Goal: Task Accomplishment & Management: Complete application form

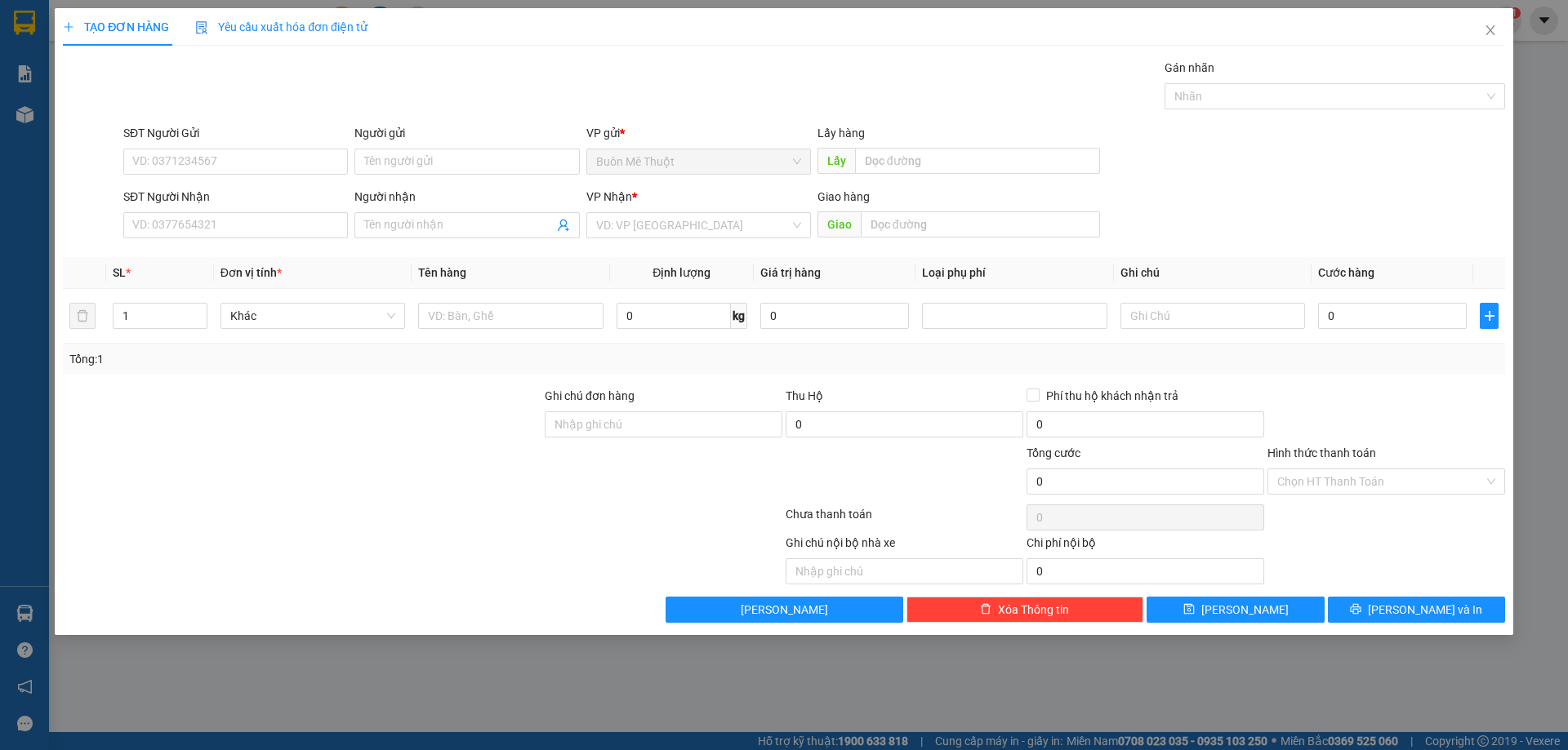
click at [259, 238] on div "SĐT Người Nhận VD: 0377654321" at bounding box center [236, 216] width 225 height 57
click at [260, 223] on input "SĐT Người Nhận" at bounding box center [236, 225] width 225 height 26
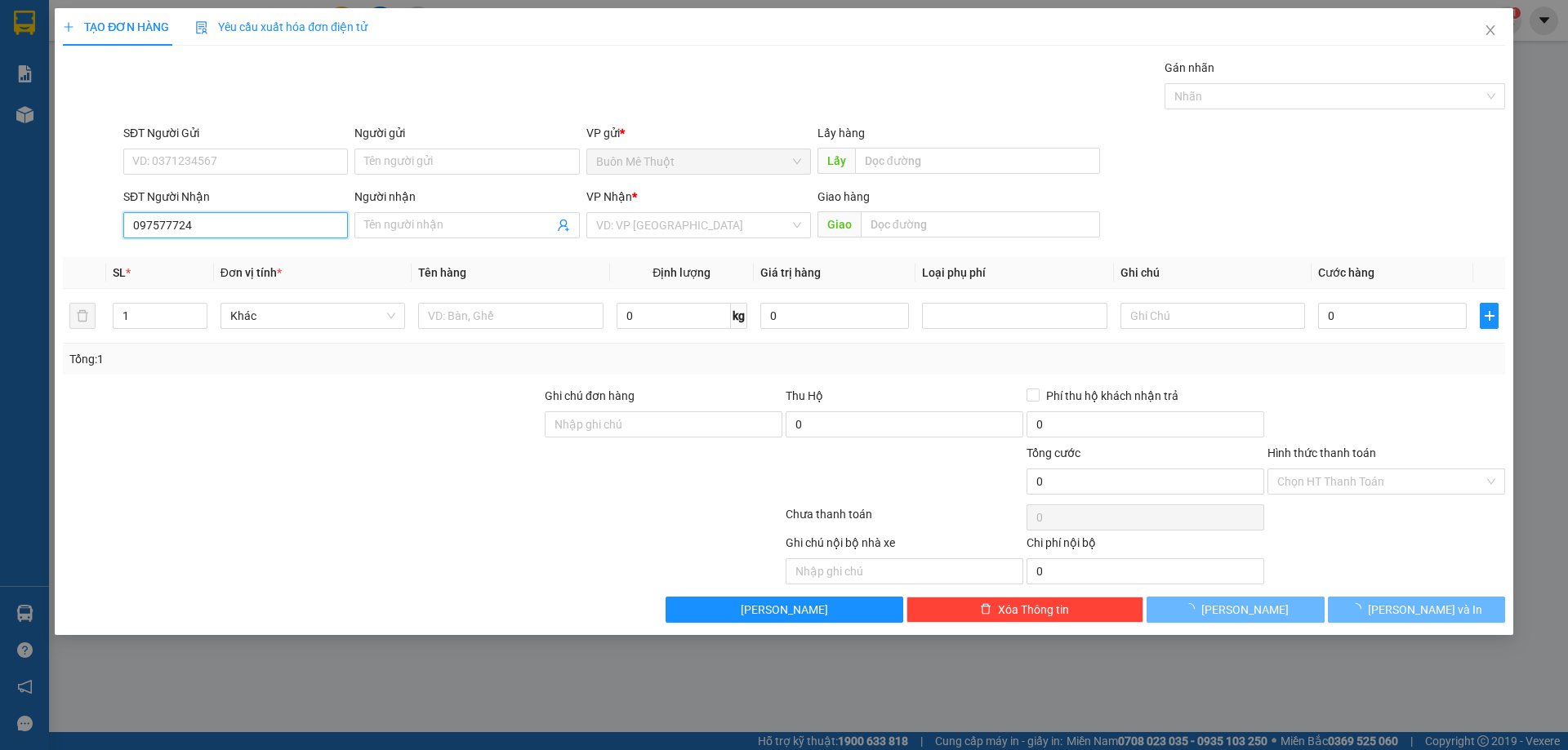
type input "0975777243"
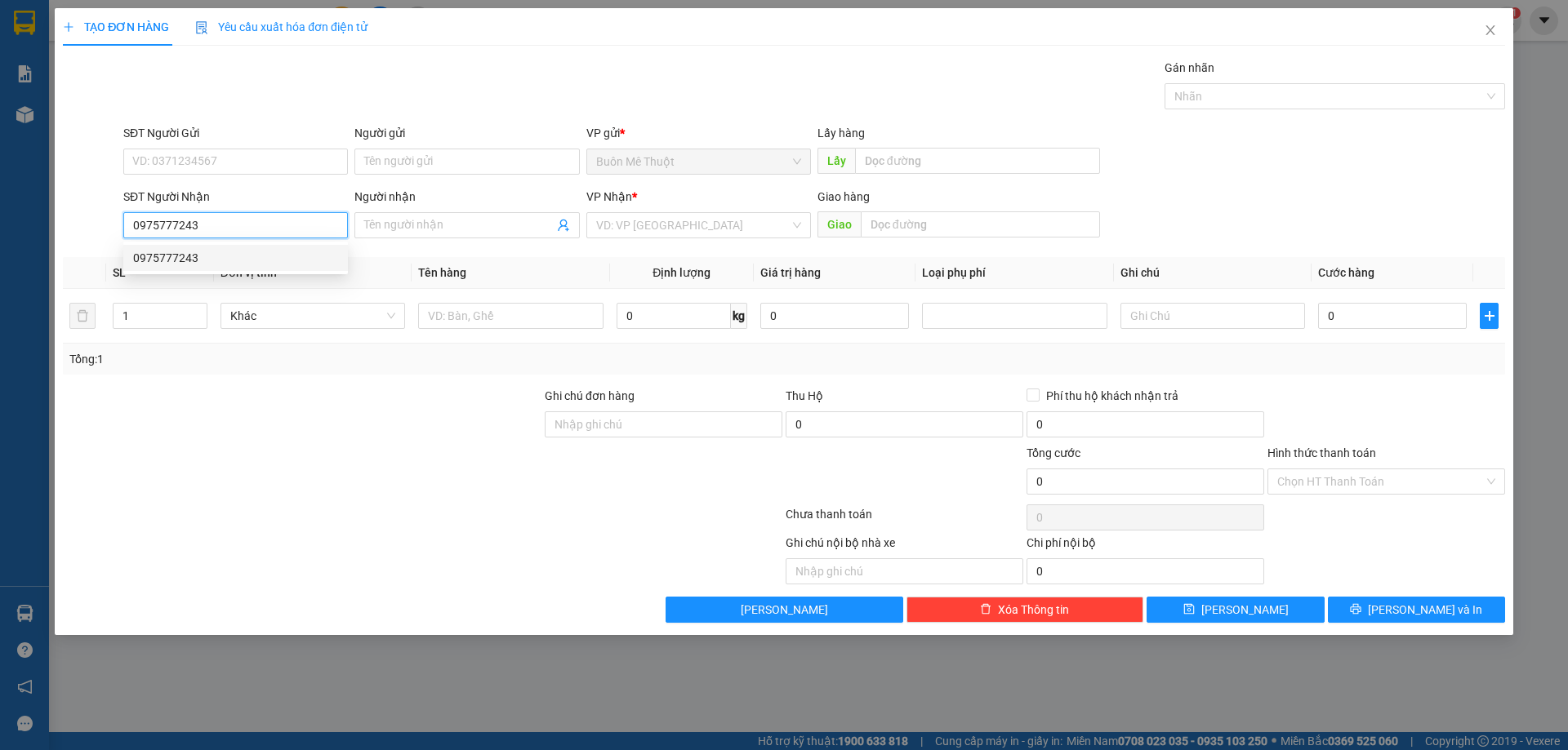
click at [238, 261] on div "0975777243" at bounding box center [235, 258] width 205 height 18
type input "100.000"
type input "0975777243"
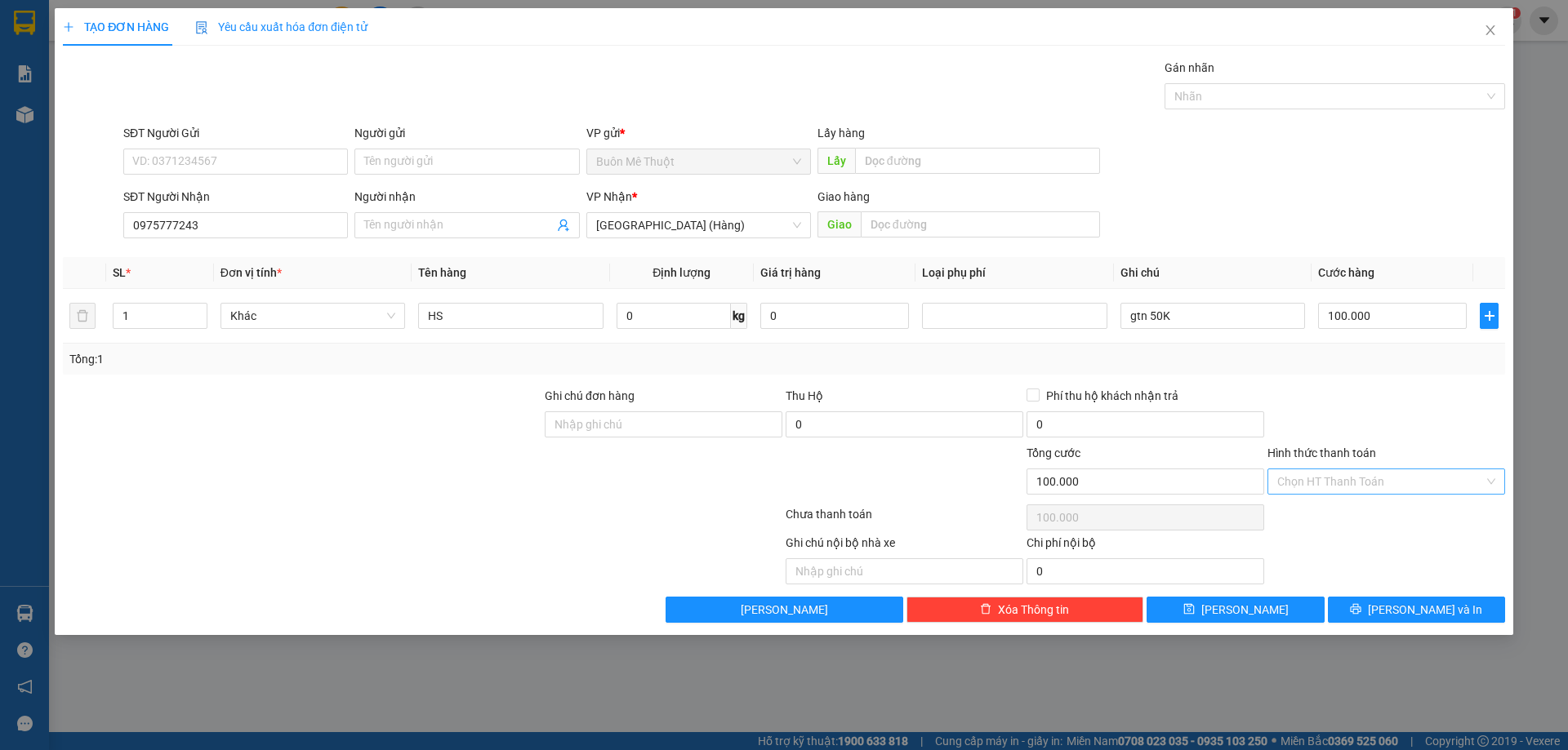
click at [1406, 486] on input "Hình thức thanh toán" at bounding box center [1380, 481] width 207 height 25
click at [1394, 514] on div "Tại văn phòng" at bounding box center [1386, 514] width 218 height 18
type input "0"
click at [1361, 611] on icon "printer" at bounding box center [1354, 608] width 11 height 11
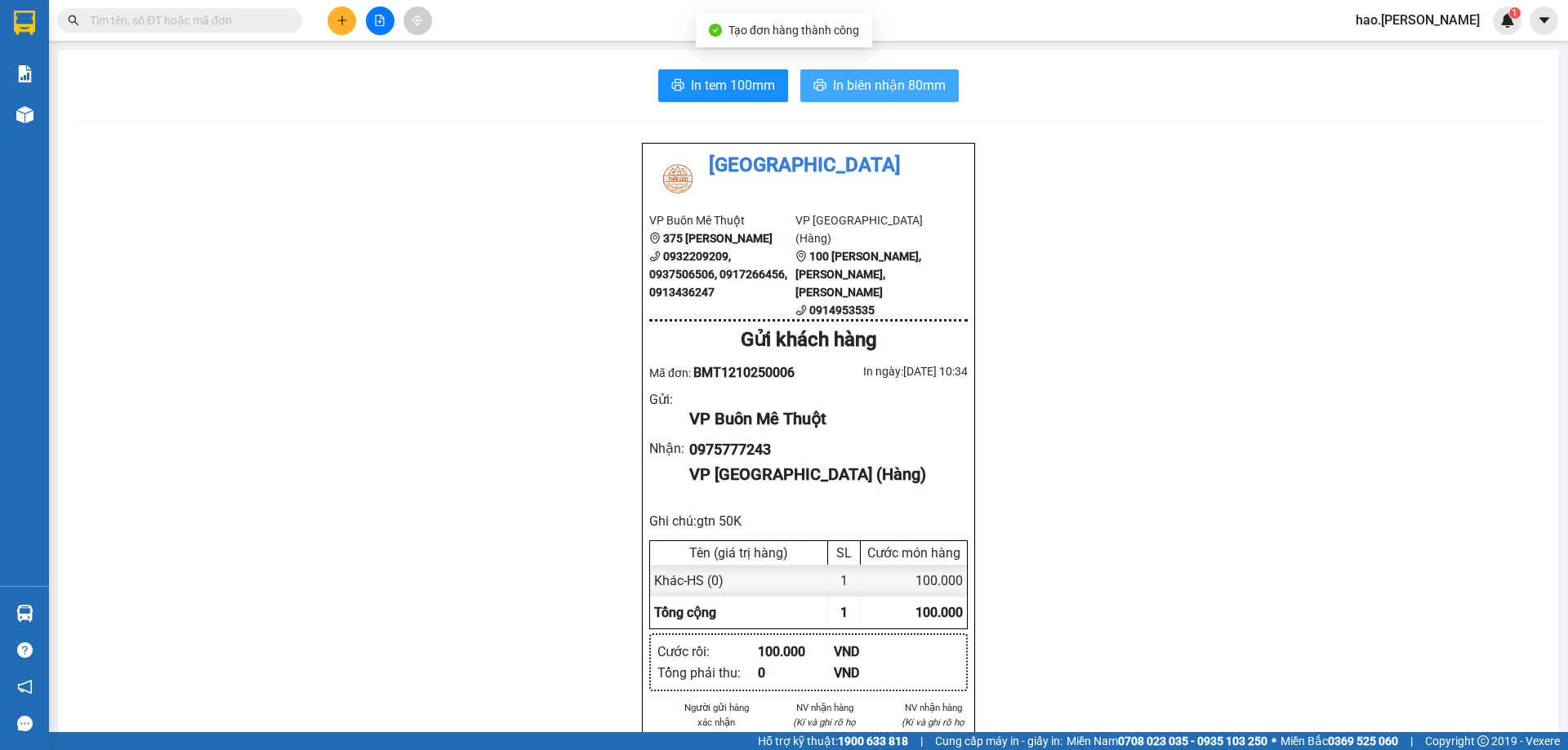
click at [894, 96] on button "In biên nhận 80mm" at bounding box center [880, 86] width 158 height 32
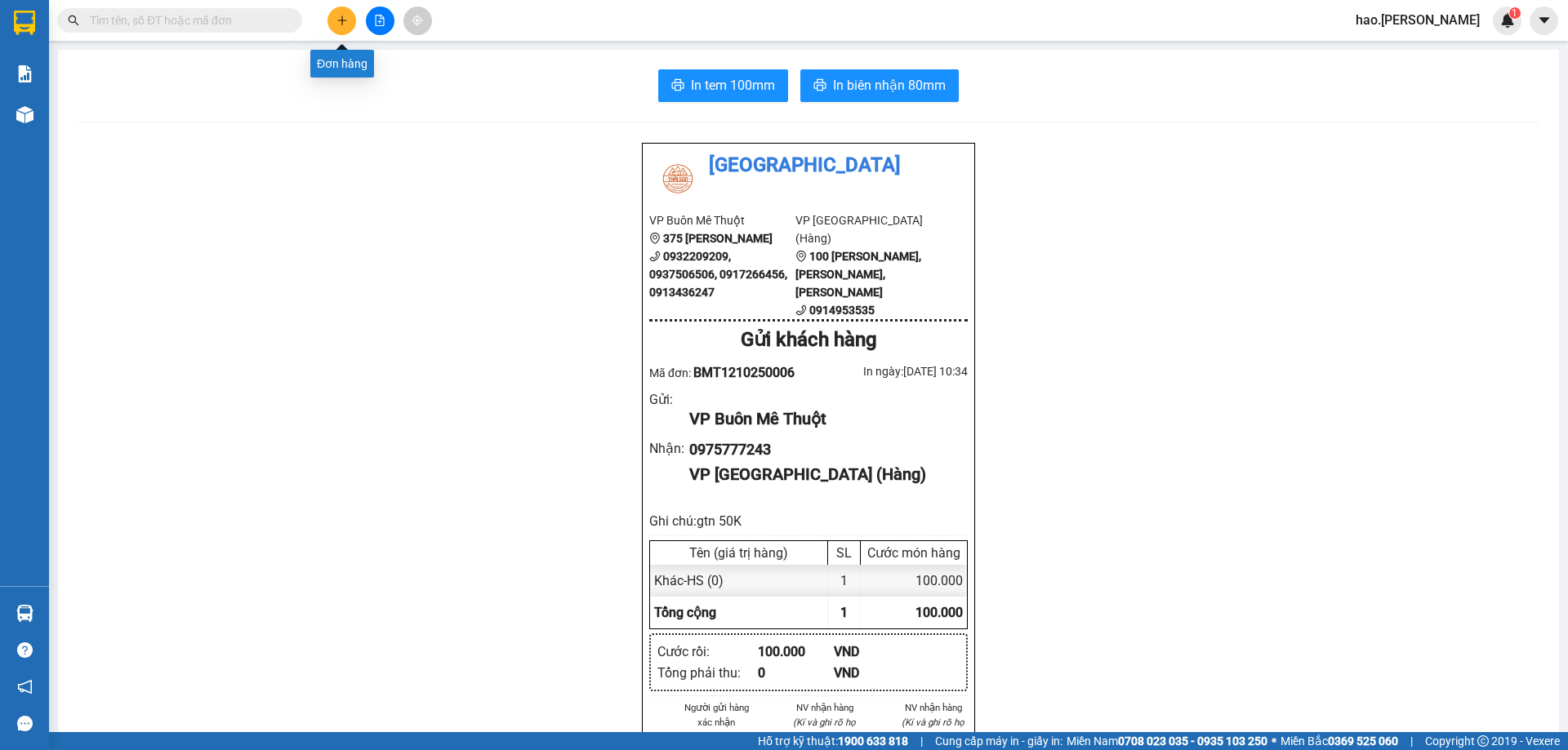
click at [342, 24] on icon "plus" at bounding box center [341, 20] width 1 height 9
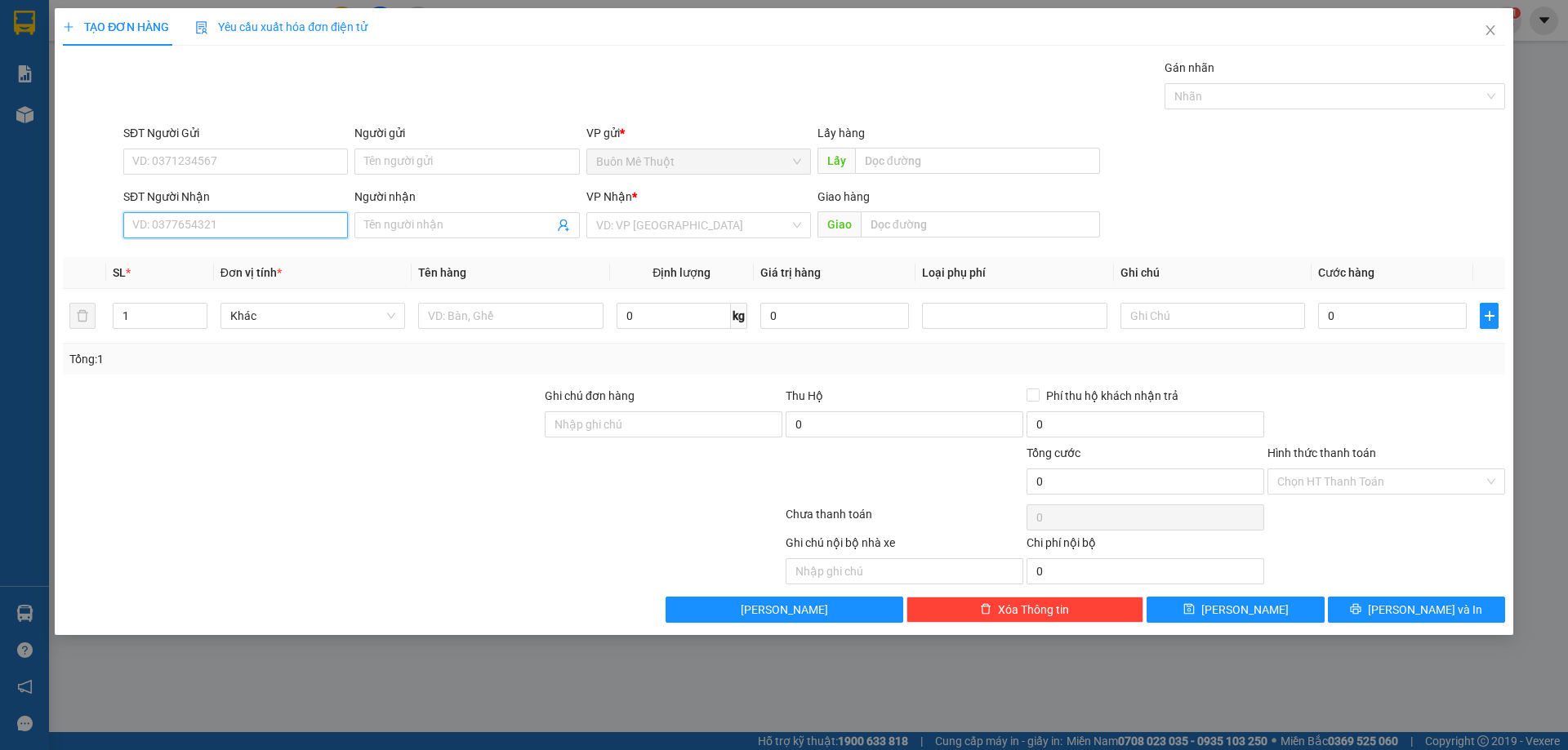
click at [212, 220] on input "SĐT Người Nhận" at bounding box center [236, 225] width 225 height 26
click at [665, 221] on input "search" at bounding box center [693, 224] width 193 height 25
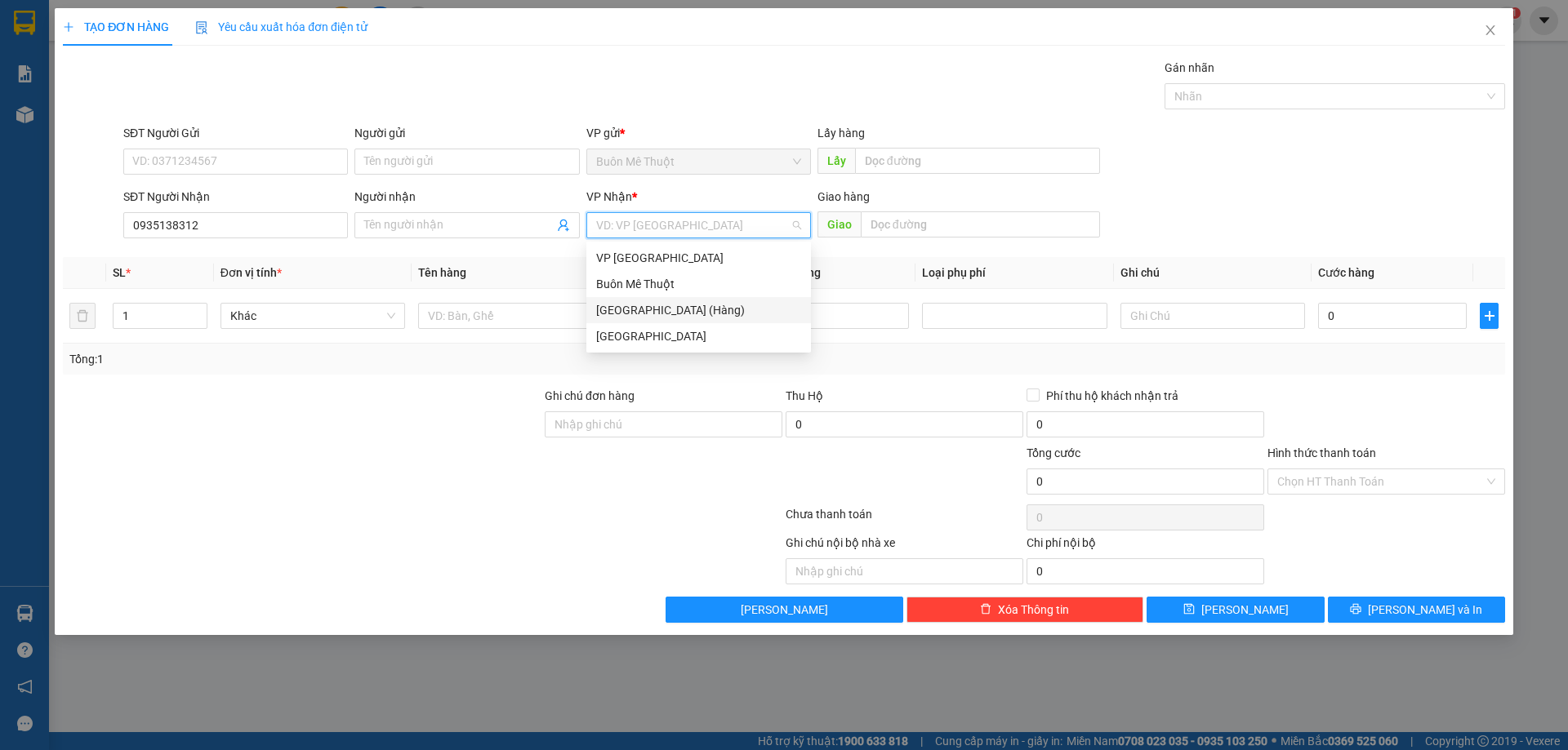
click at [673, 315] on div "[GEOGRAPHIC_DATA] (Hàng)" at bounding box center [698, 310] width 205 height 18
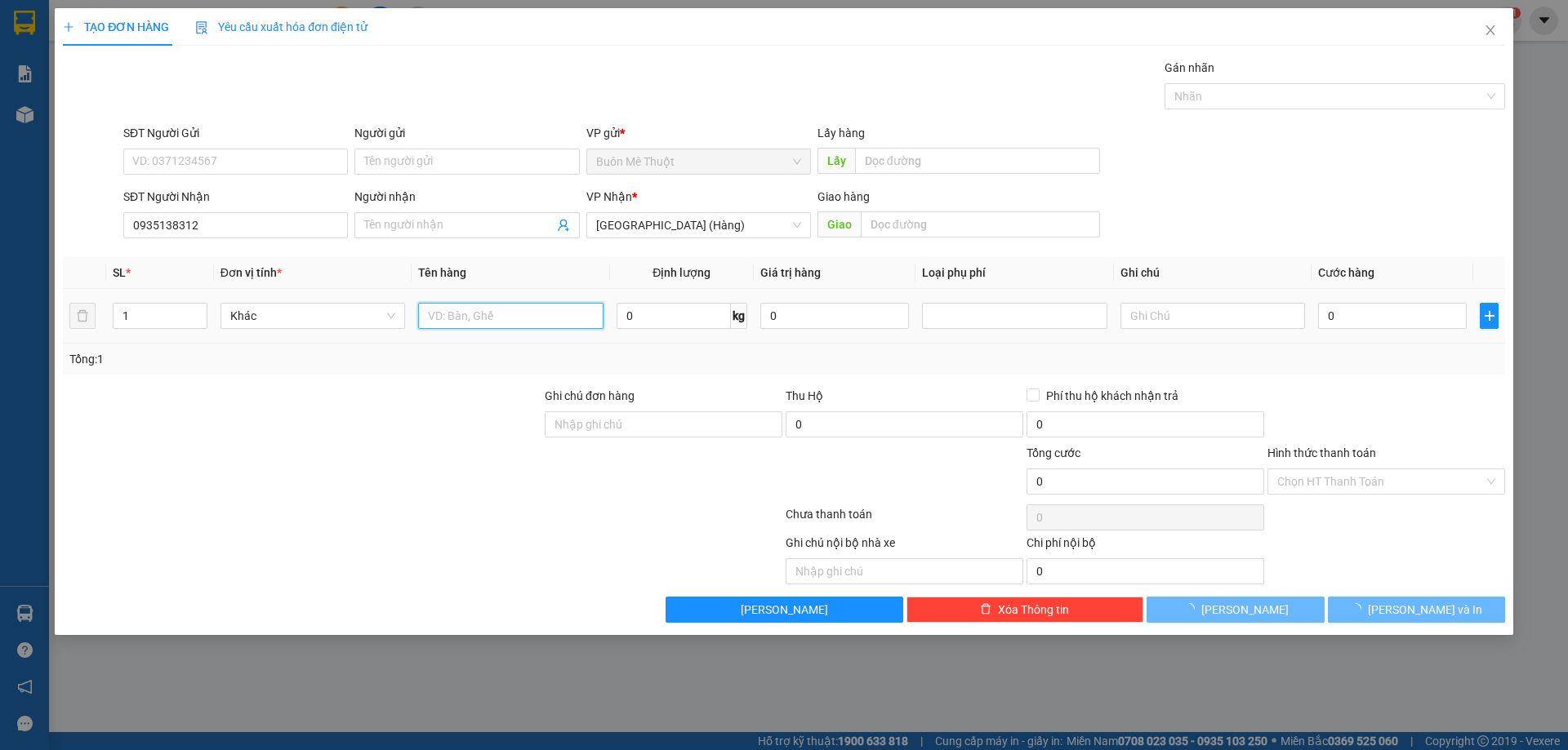
click at [441, 315] on input "text" at bounding box center [510, 315] width 185 height 26
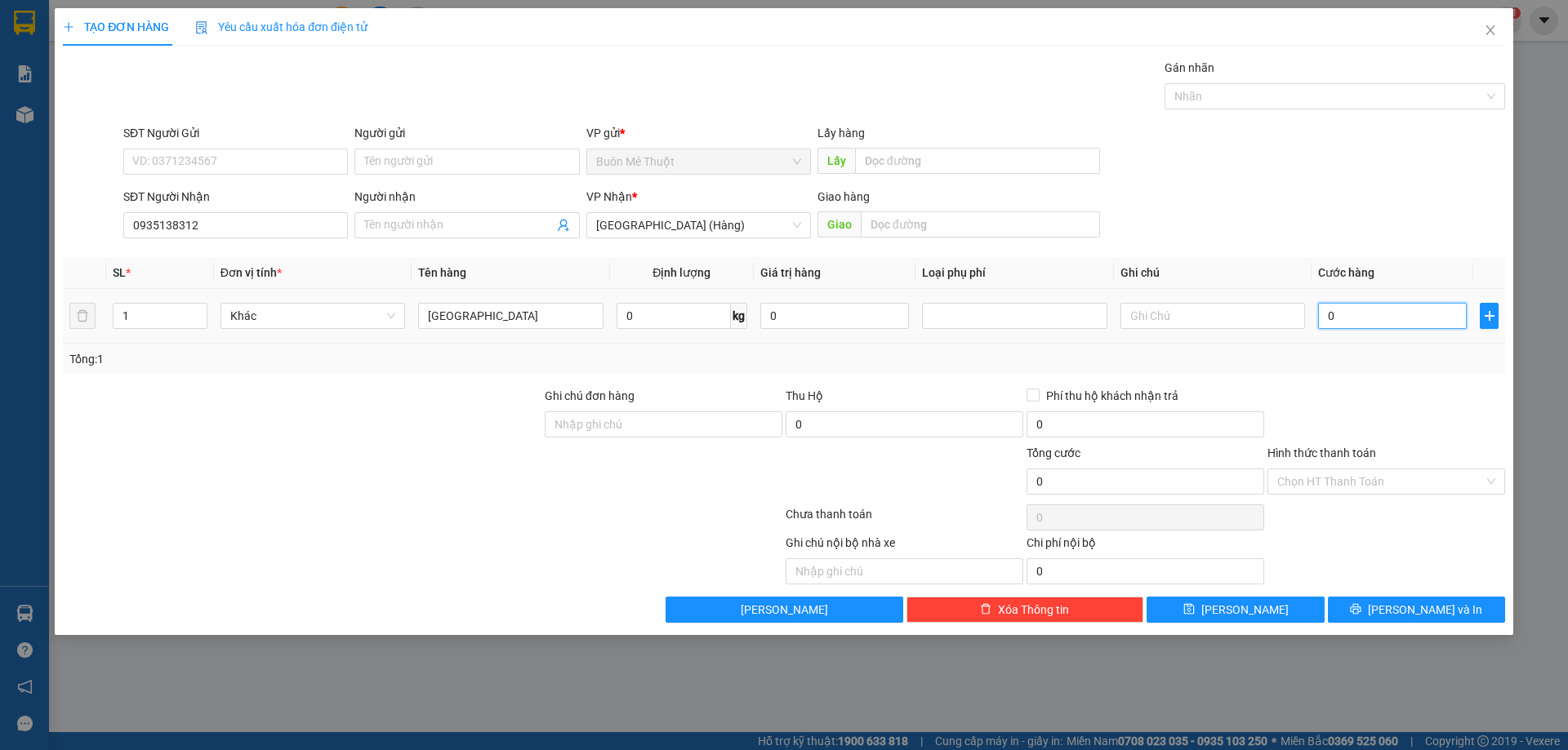
click at [1424, 318] on input "0" at bounding box center [1392, 315] width 149 height 26
click at [1425, 606] on span "[PERSON_NAME] và In" at bounding box center [1425, 609] width 114 height 18
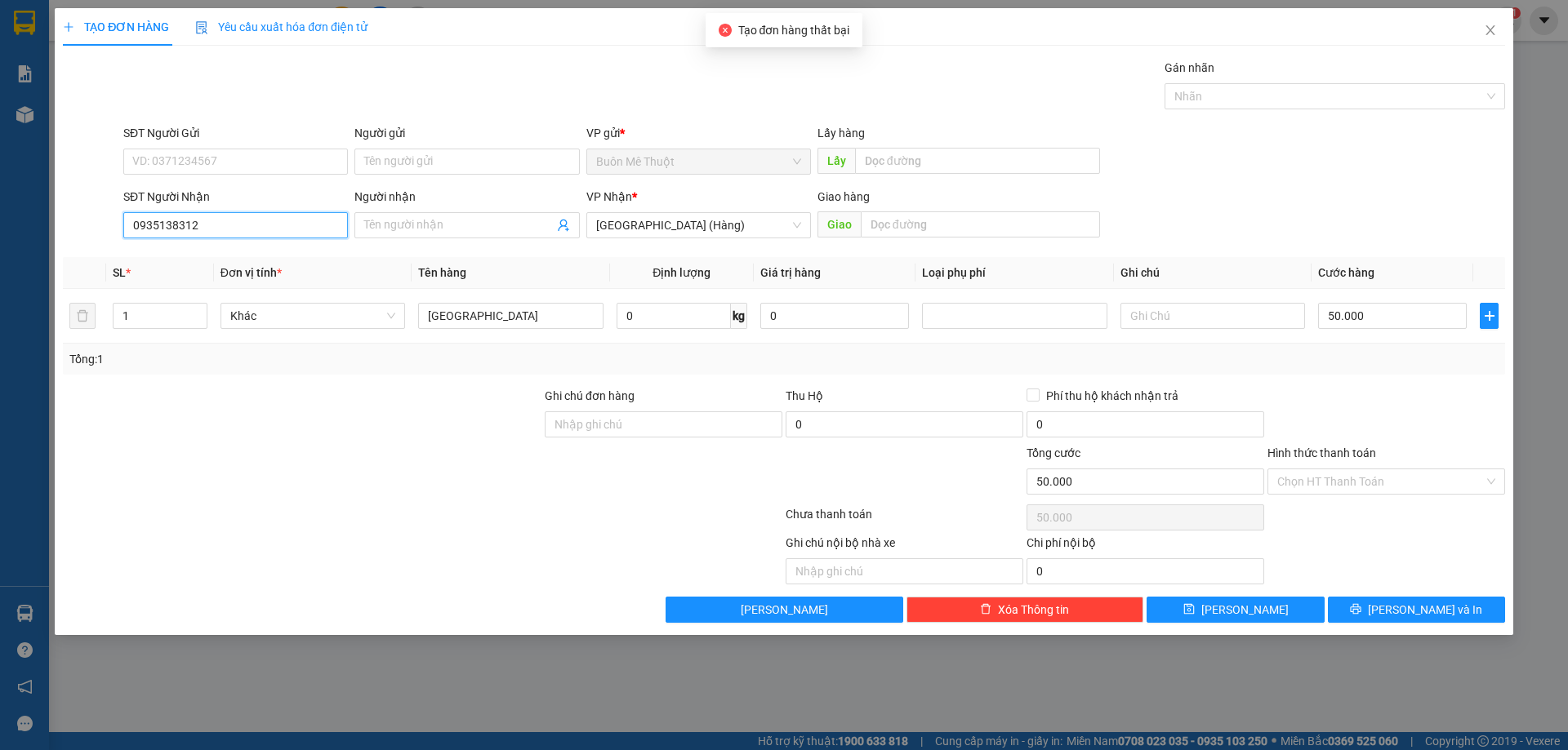
click at [236, 232] on input "0935138312" at bounding box center [236, 225] width 225 height 26
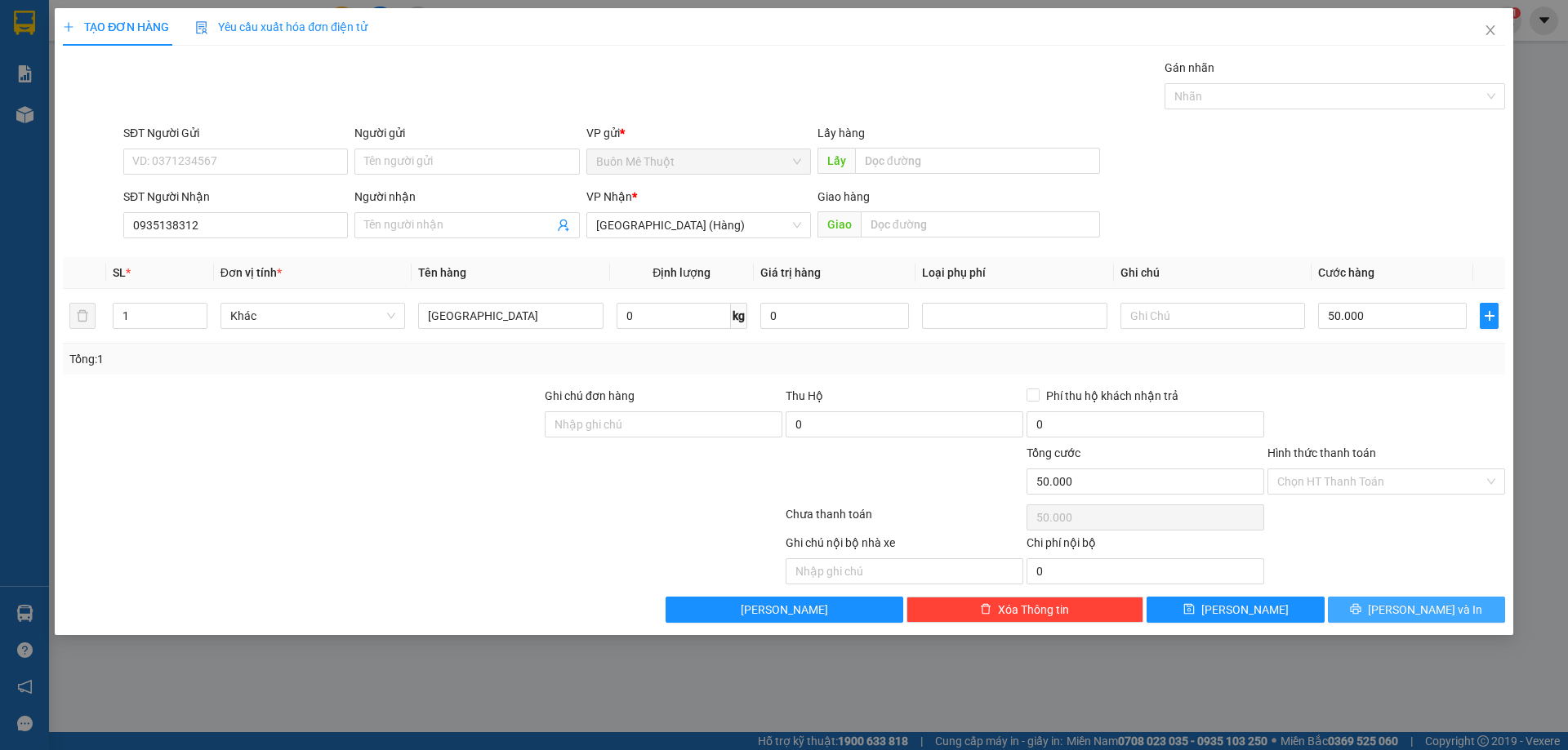
click at [1398, 599] on button "[PERSON_NAME] và In" at bounding box center [1417, 610] width 177 height 26
click at [1422, 610] on span "[PERSON_NAME] và In" at bounding box center [1425, 609] width 114 height 18
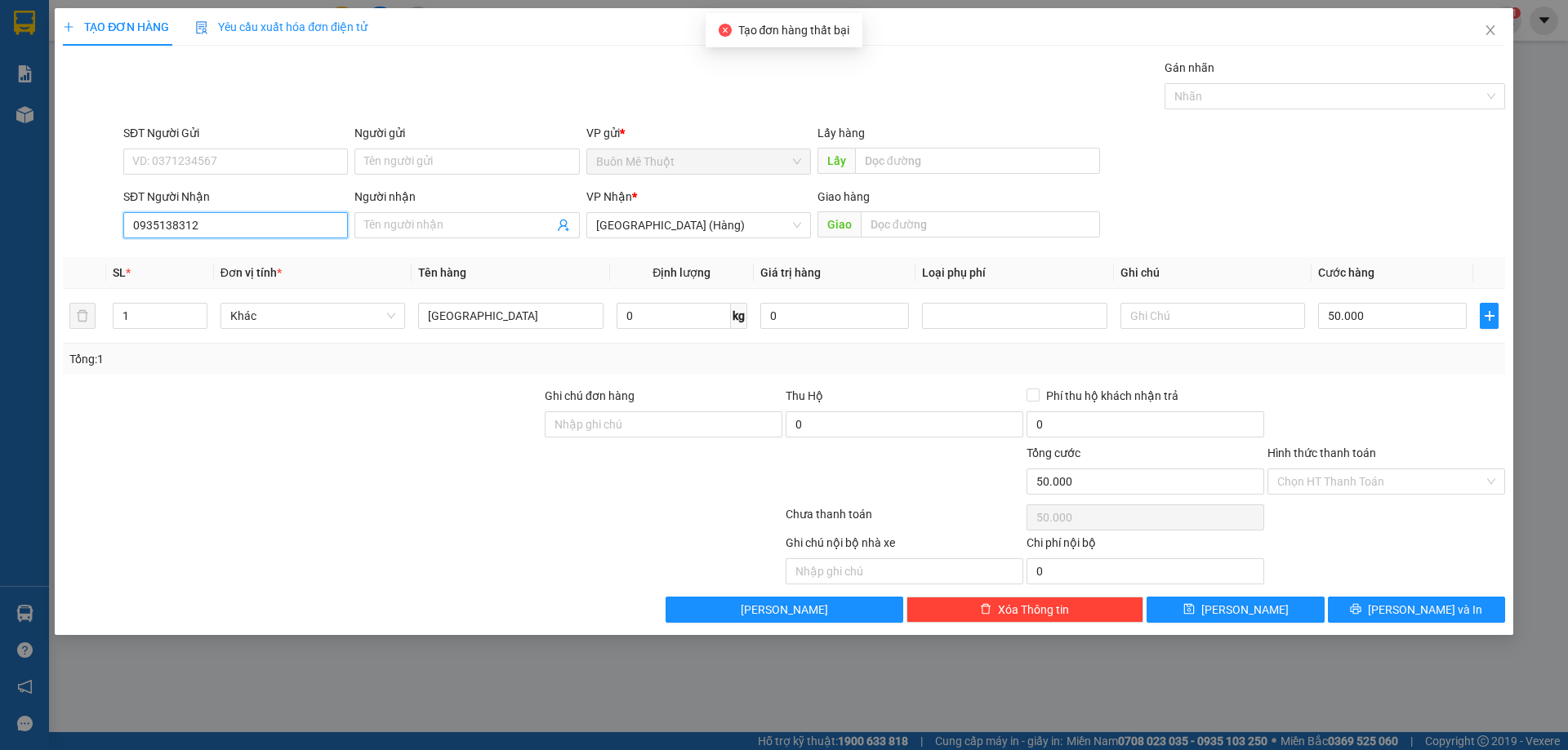
click at [259, 213] on input "0935138312" at bounding box center [236, 225] width 225 height 26
click at [1484, 34] on icon "close" at bounding box center [1490, 30] width 13 height 13
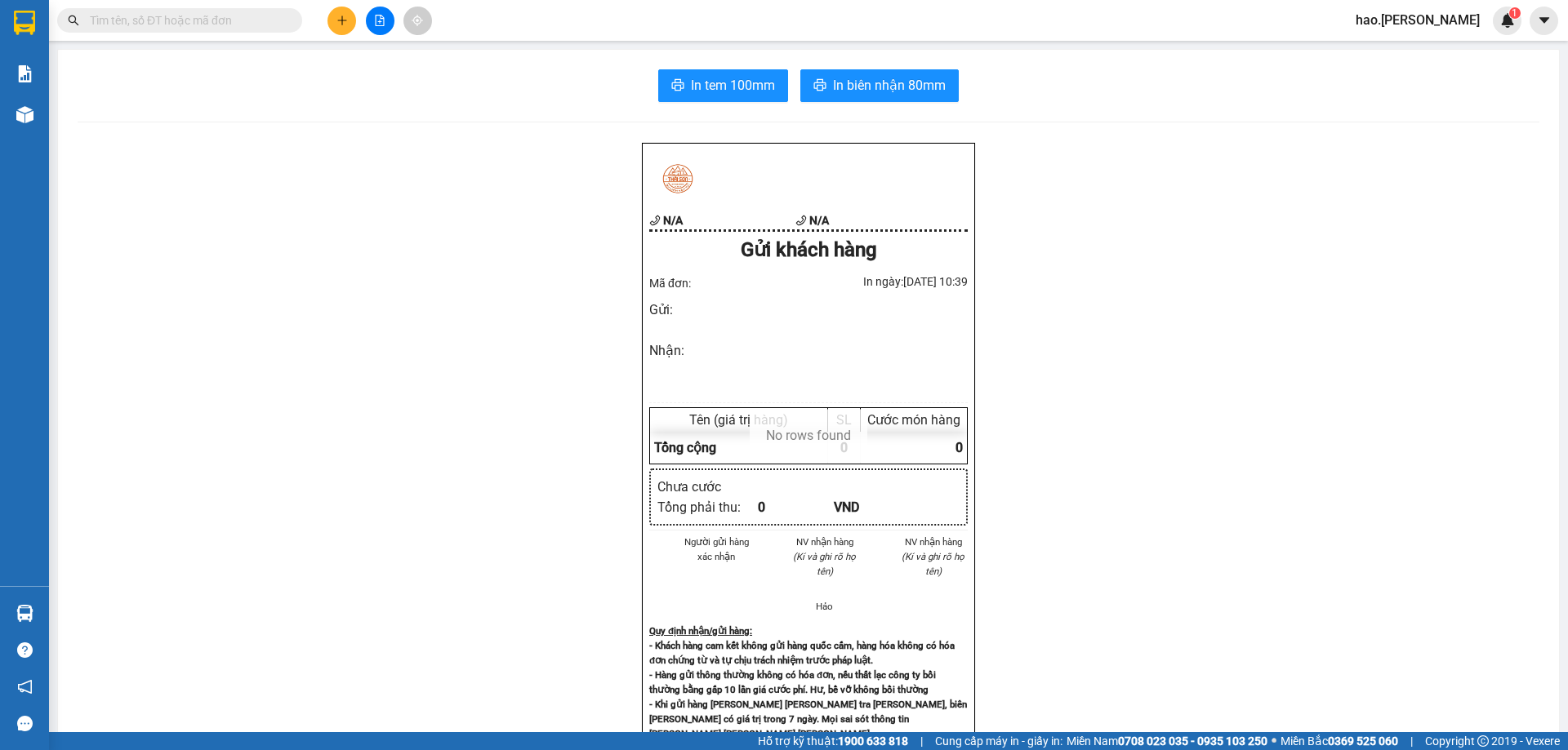
click at [350, 27] on button at bounding box center [342, 21] width 29 height 29
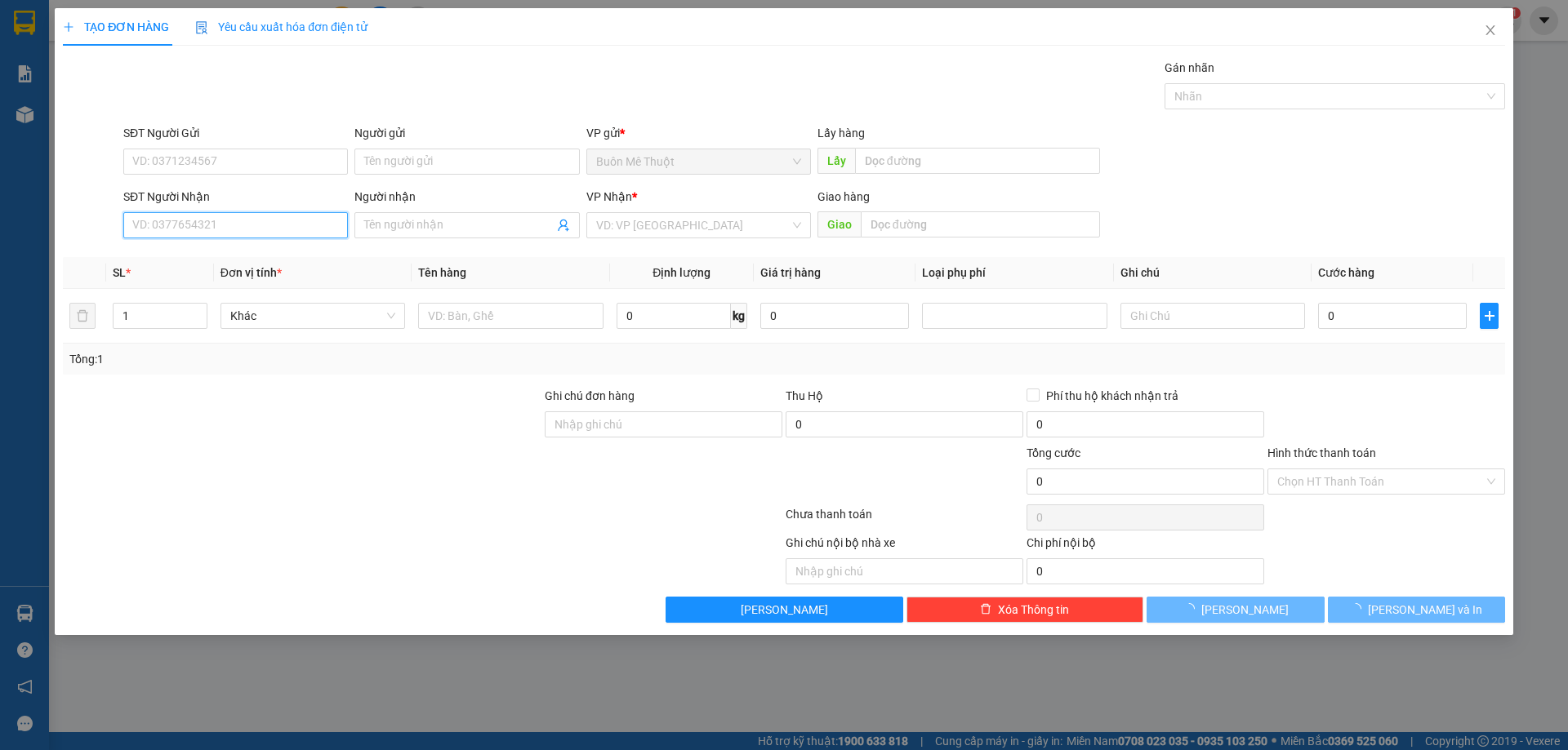
click at [253, 224] on input "SĐT Người Nhận" at bounding box center [236, 225] width 225 height 26
paste input "0935138312"
type input "0935138312"
click at [681, 221] on input "search" at bounding box center [693, 224] width 193 height 25
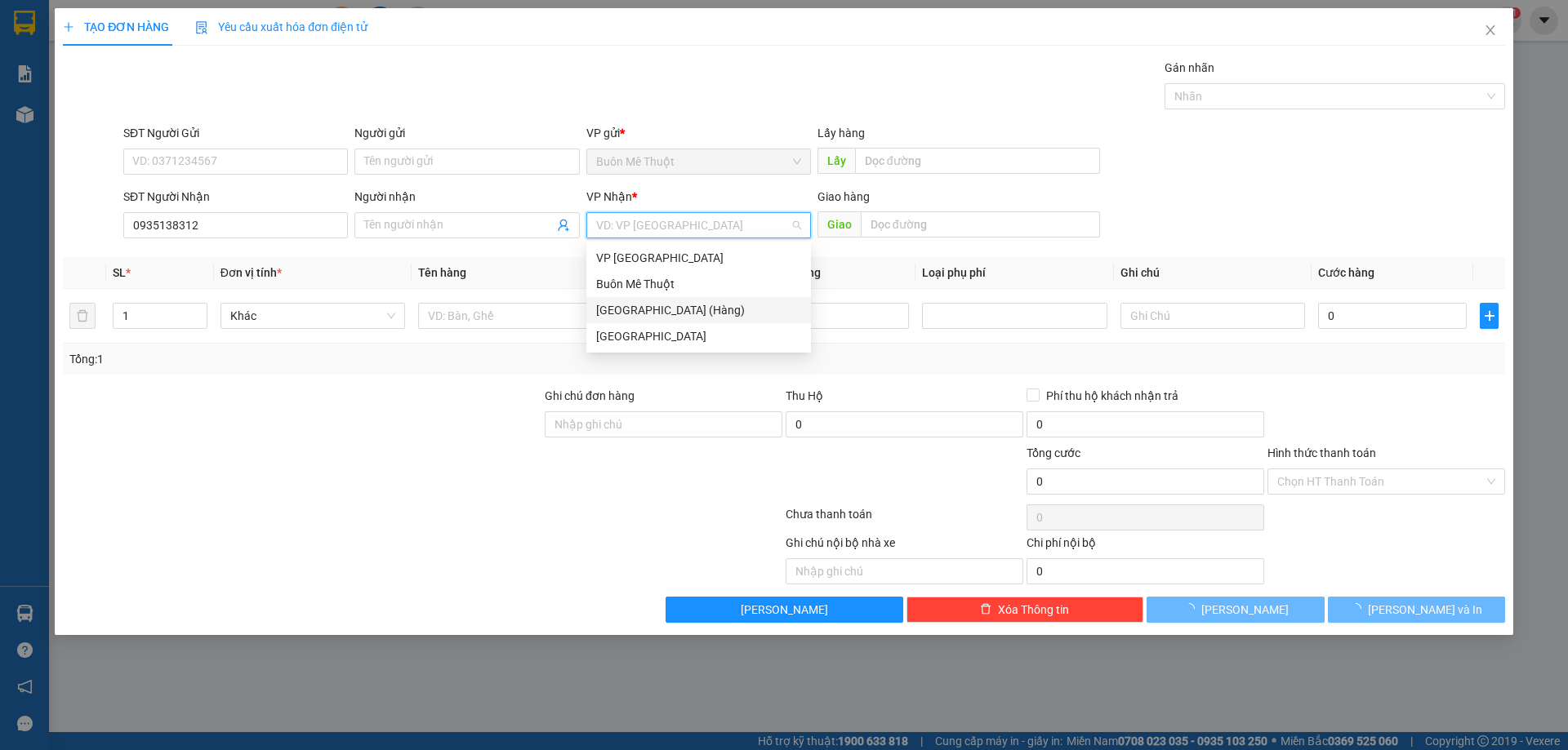
click at [643, 300] on div "[GEOGRAPHIC_DATA] (Hàng)" at bounding box center [698, 310] width 225 height 26
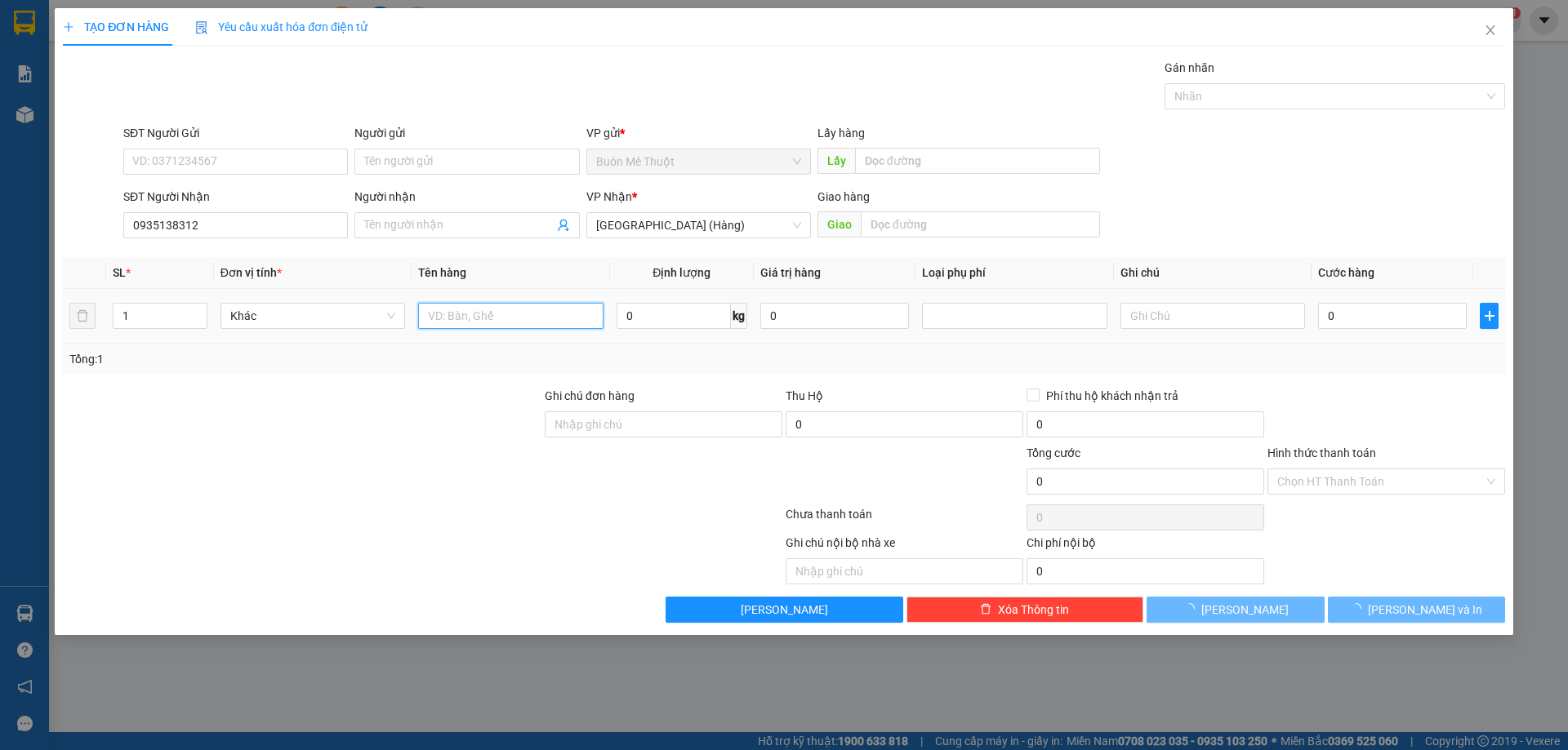
click at [505, 315] on input "text" at bounding box center [510, 315] width 185 height 26
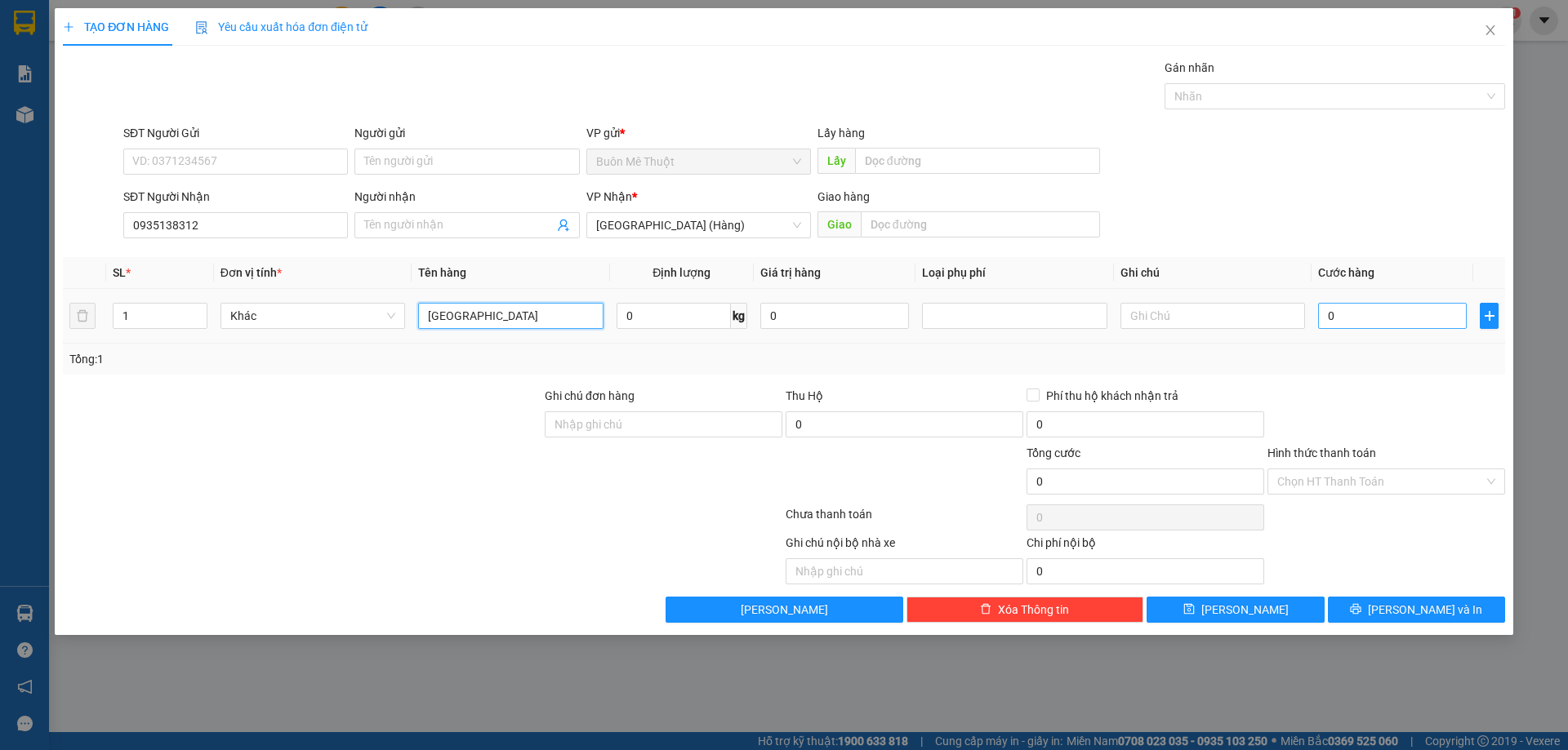
type input "[GEOGRAPHIC_DATA]"
click at [1343, 315] on input "0" at bounding box center [1392, 315] width 149 height 26
type input "5"
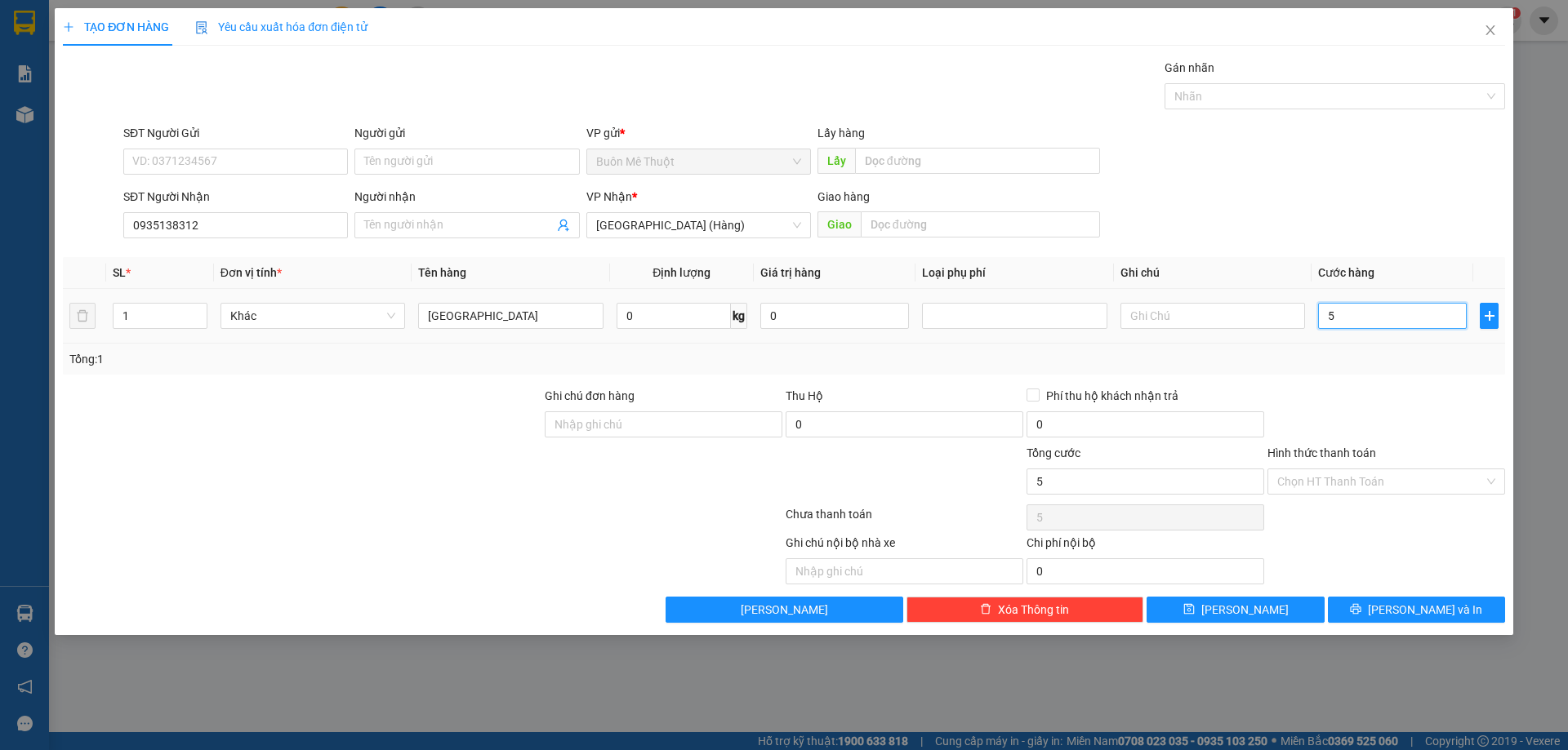
type input "50"
type input "50.000"
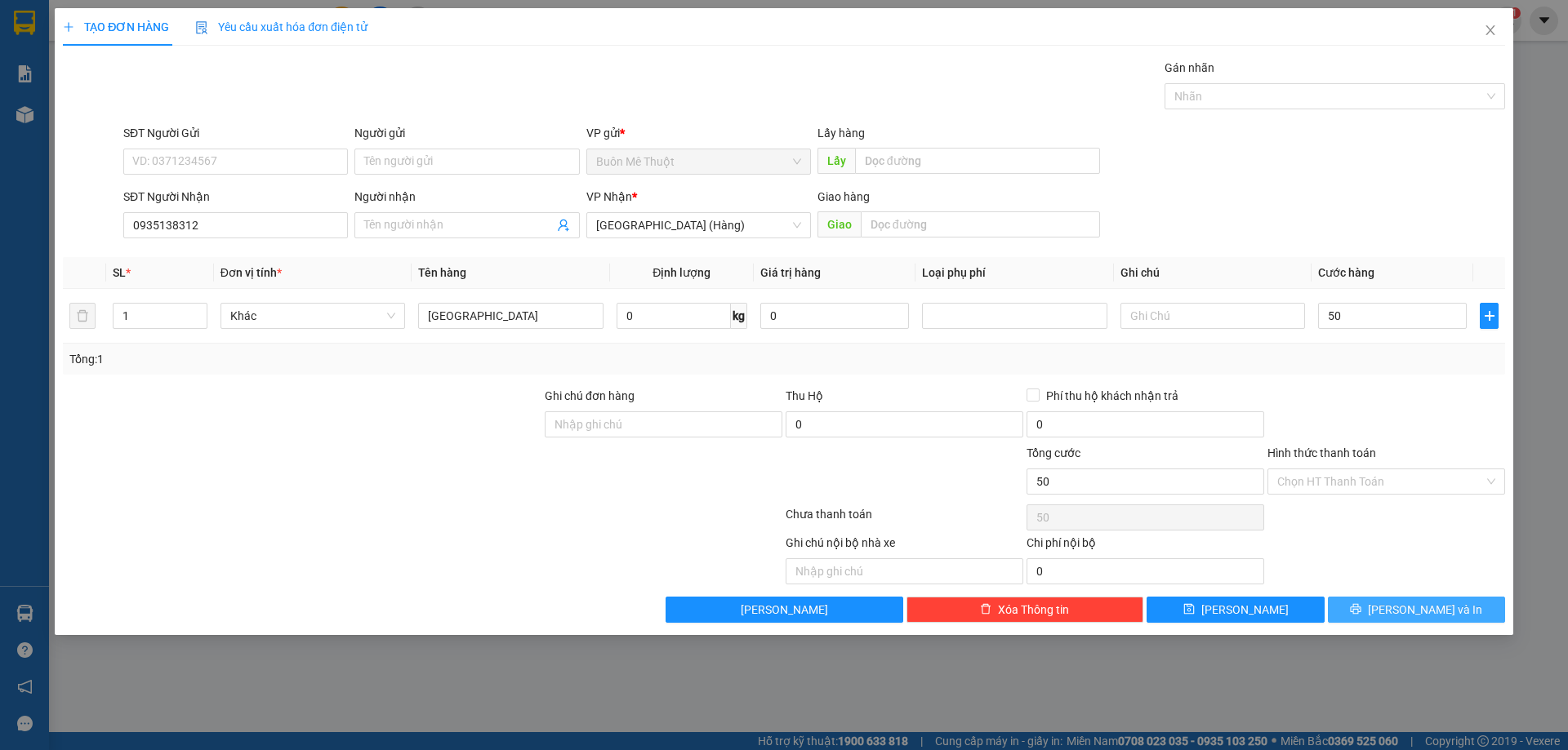
type input "50.000"
click at [1417, 616] on span "[PERSON_NAME] và In" at bounding box center [1425, 609] width 114 height 18
click at [1405, 616] on span "[PERSON_NAME] và In" at bounding box center [1425, 609] width 114 height 18
click at [1403, 608] on span "[PERSON_NAME] và In" at bounding box center [1425, 609] width 114 height 18
click at [209, 230] on input "0935138312" at bounding box center [236, 225] width 225 height 26
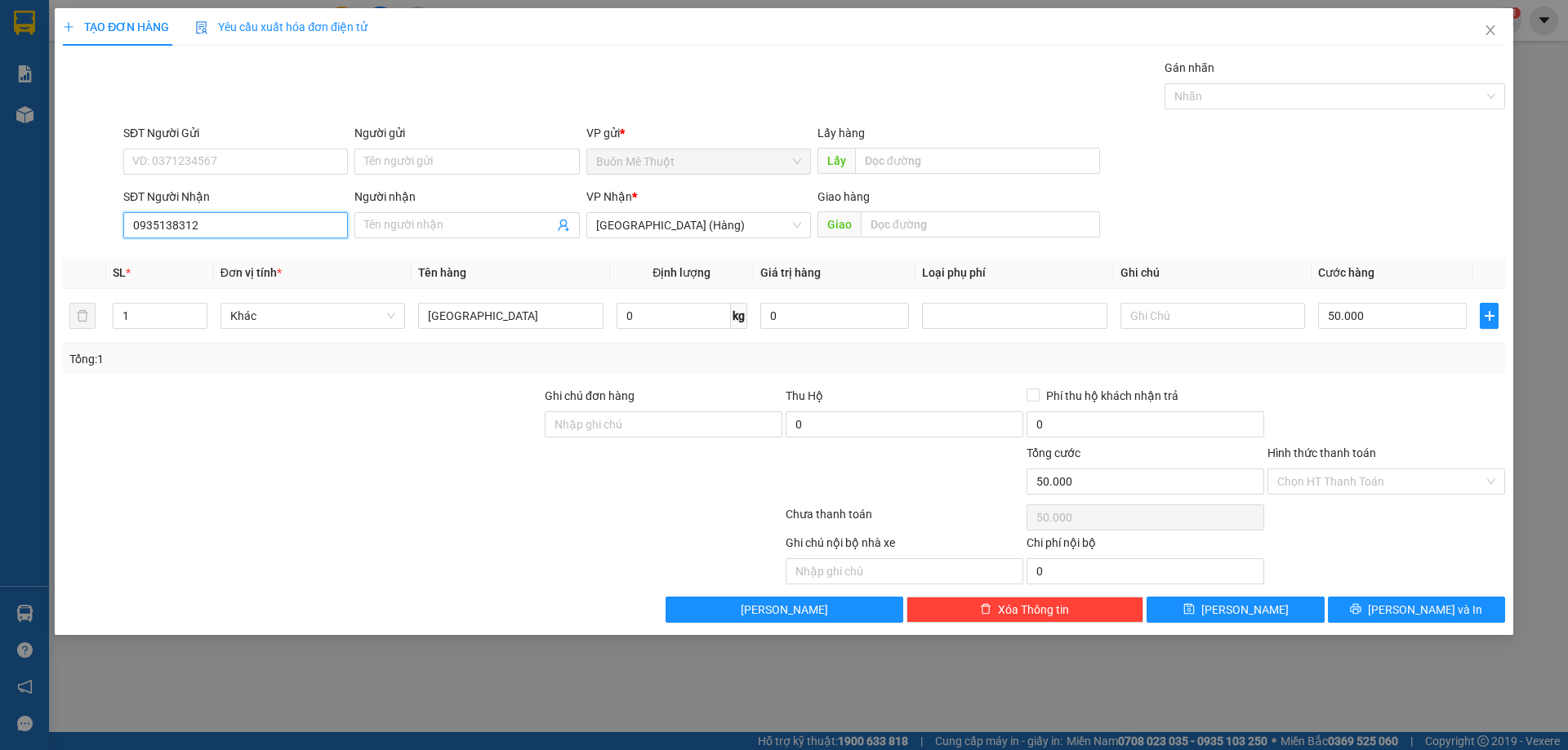
click at [209, 230] on input "0935138312" at bounding box center [236, 225] width 225 height 26
type input "0"
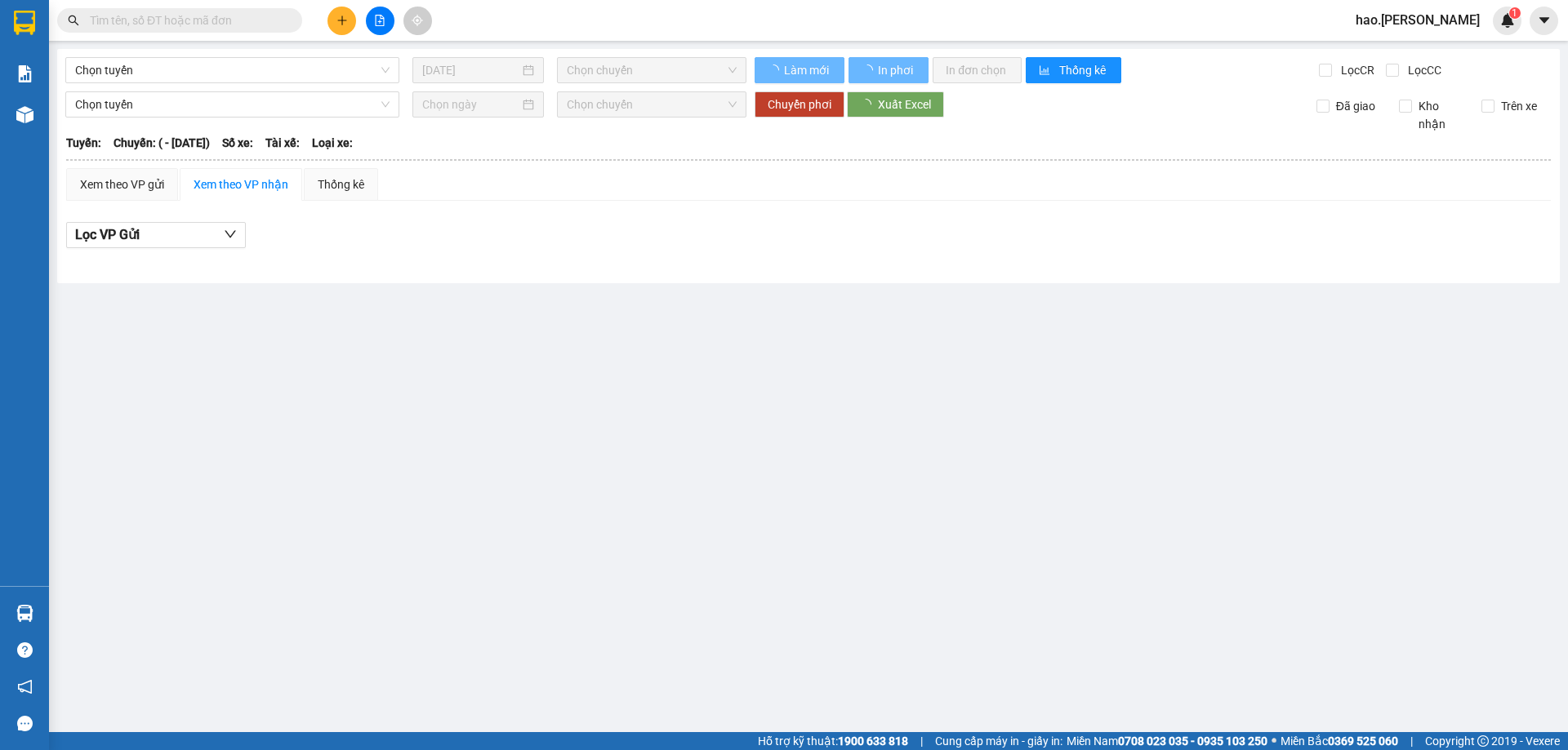
type input "[DATE]"
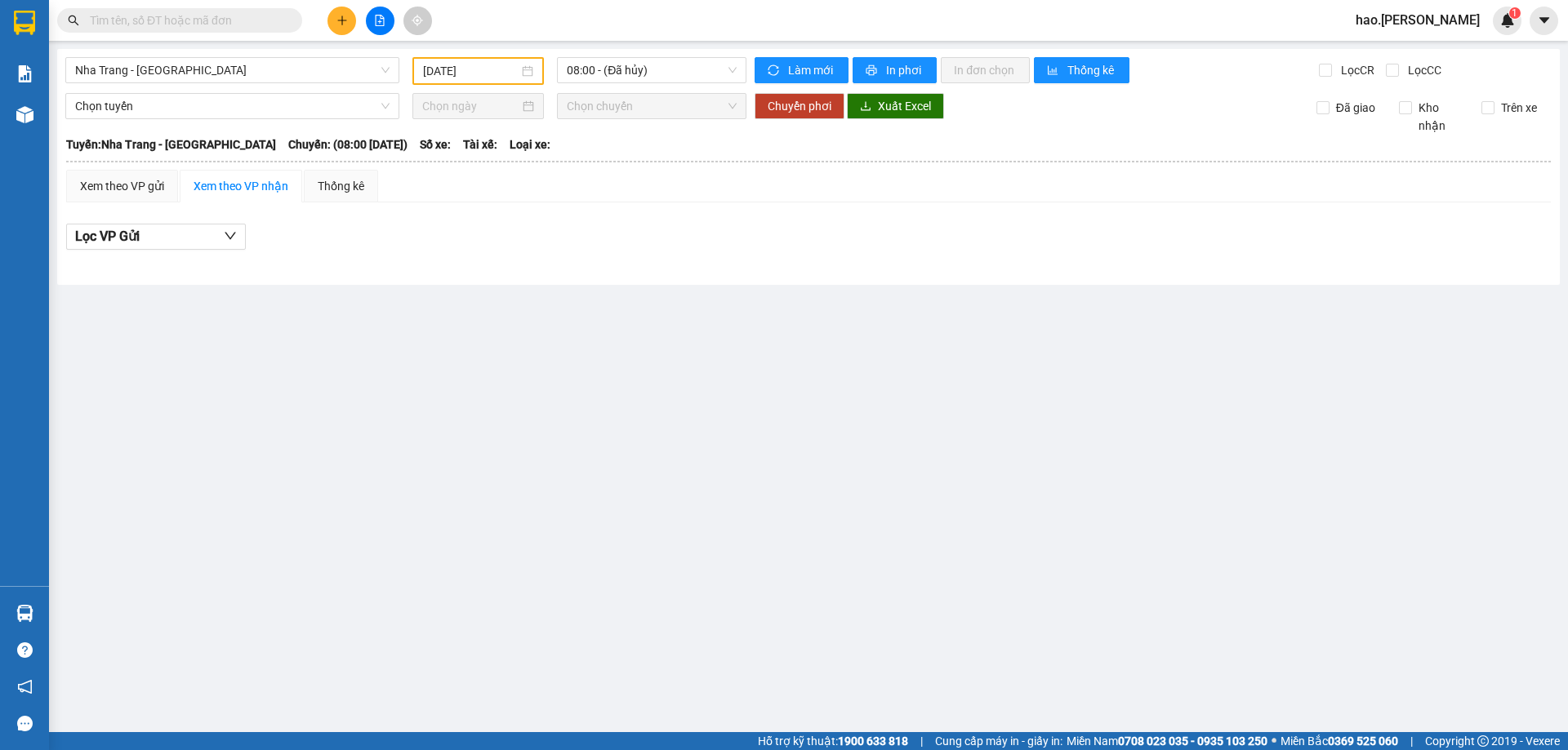
click at [246, 20] on input "text" at bounding box center [186, 20] width 192 height 18
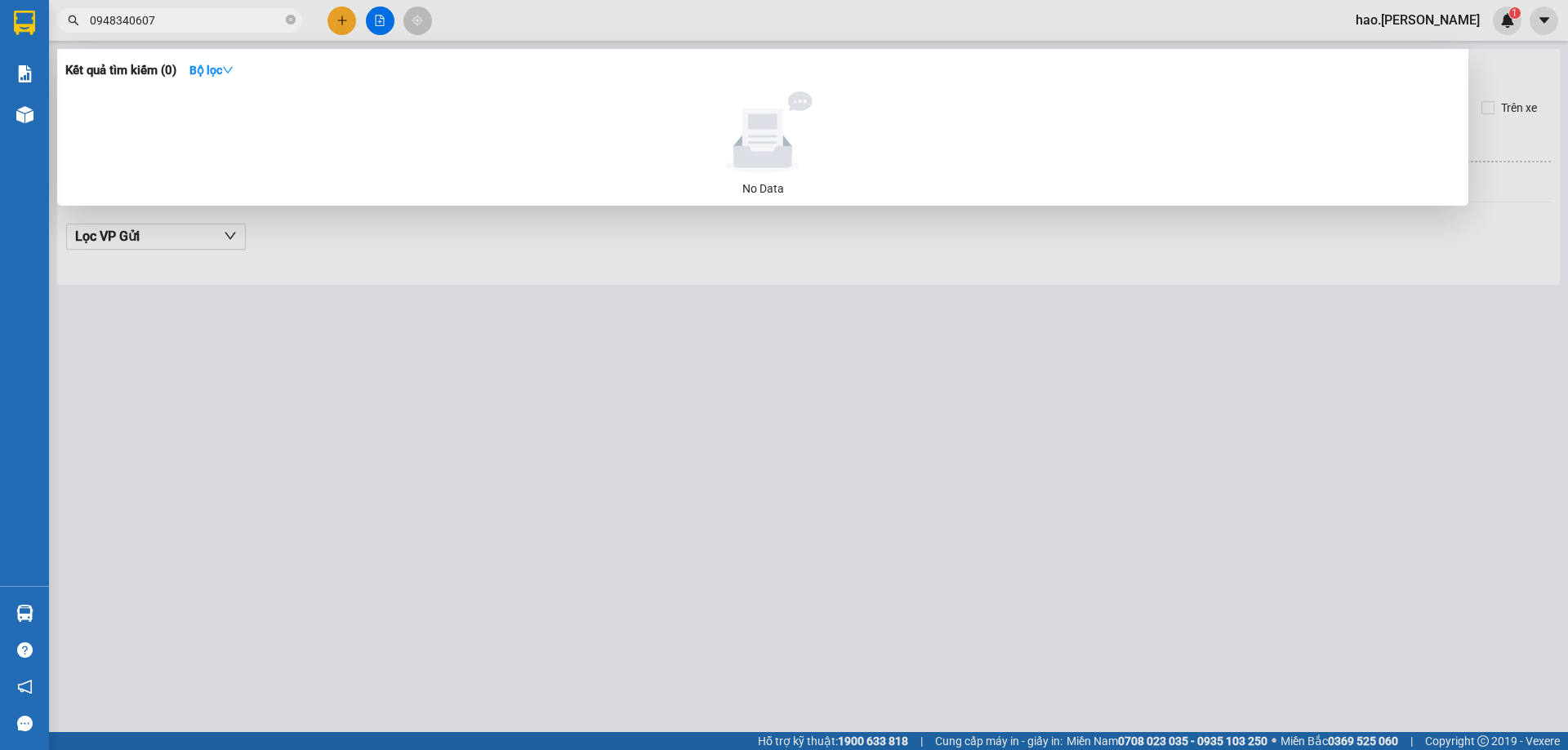
click at [225, 26] on input "0948340607" at bounding box center [186, 20] width 192 height 18
type input "0948340607"
